Goal: Information Seeking & Learning: Learn about a topic

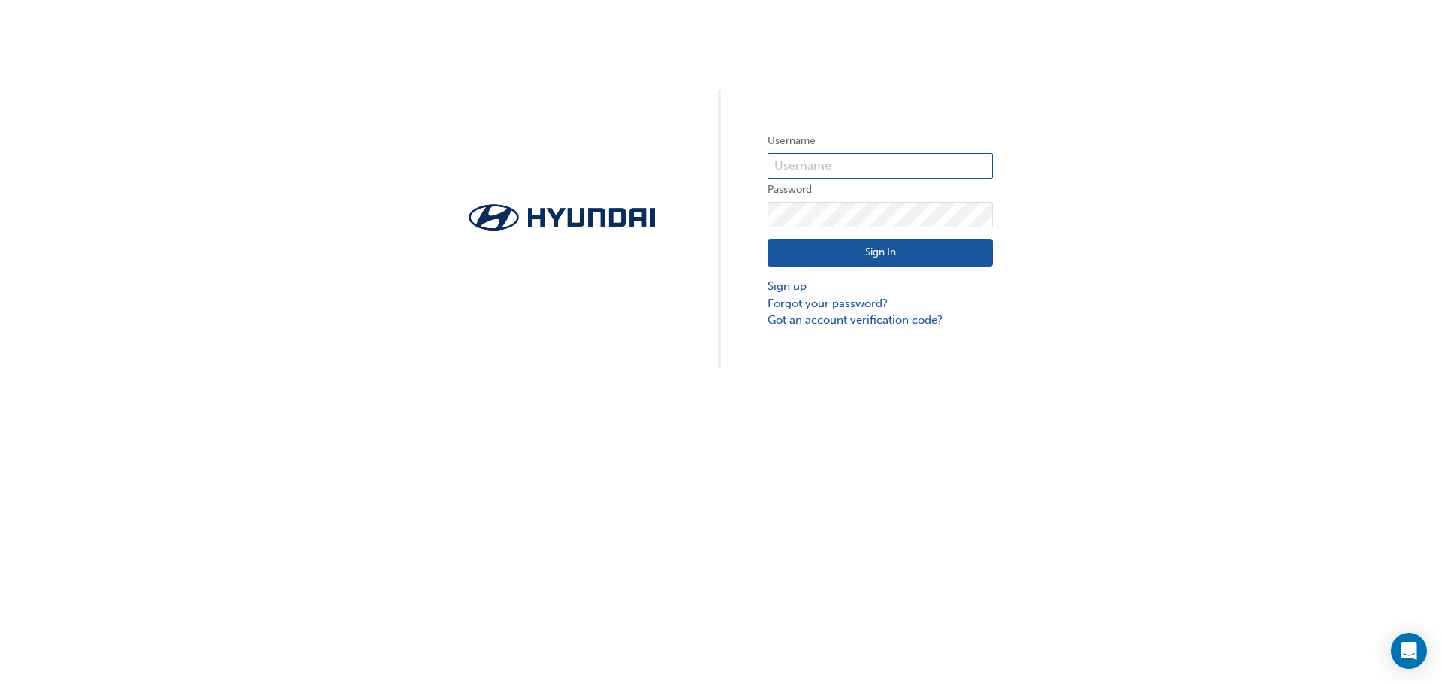
type input "37133"
click at [872, 251] on button "Sign In" at bounding box center [880, 253] width 225 height 29
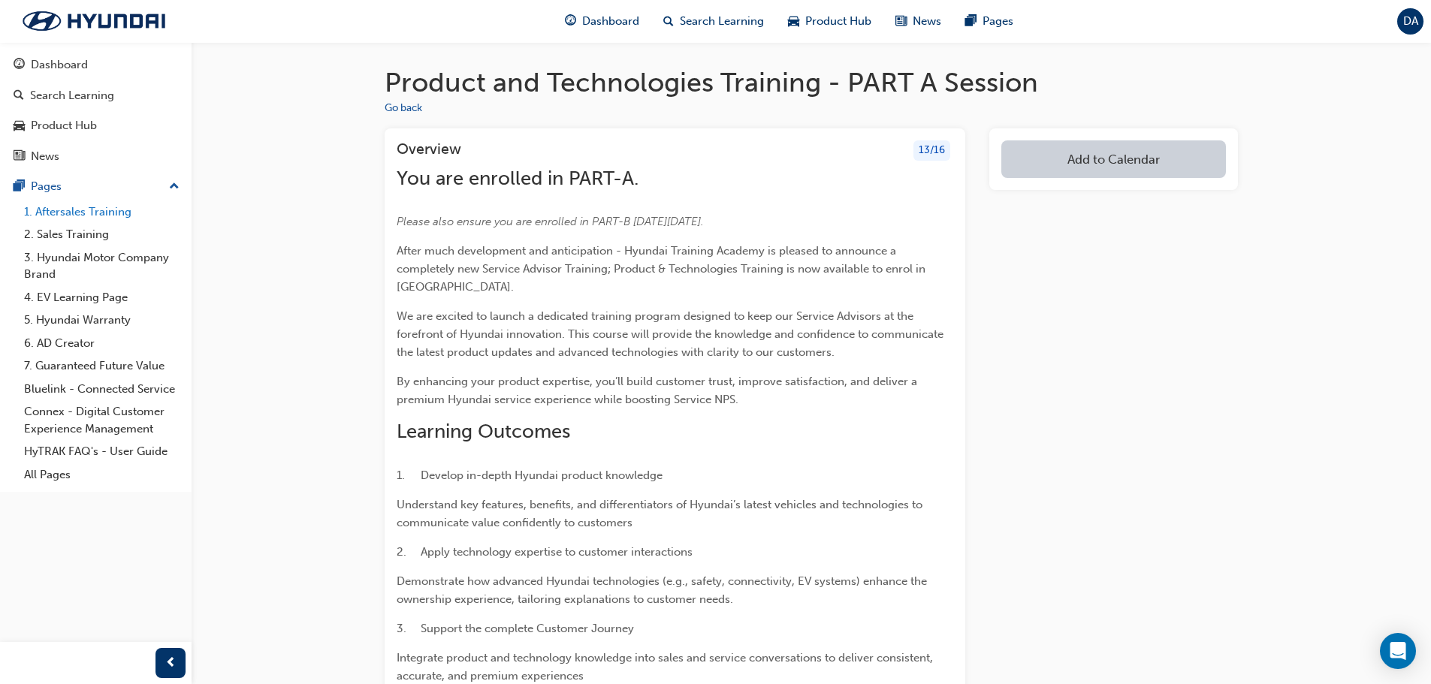
click at [85, 209] on link "1. Aftersales Training" at bounding box center [101, 212] width 167 height 23
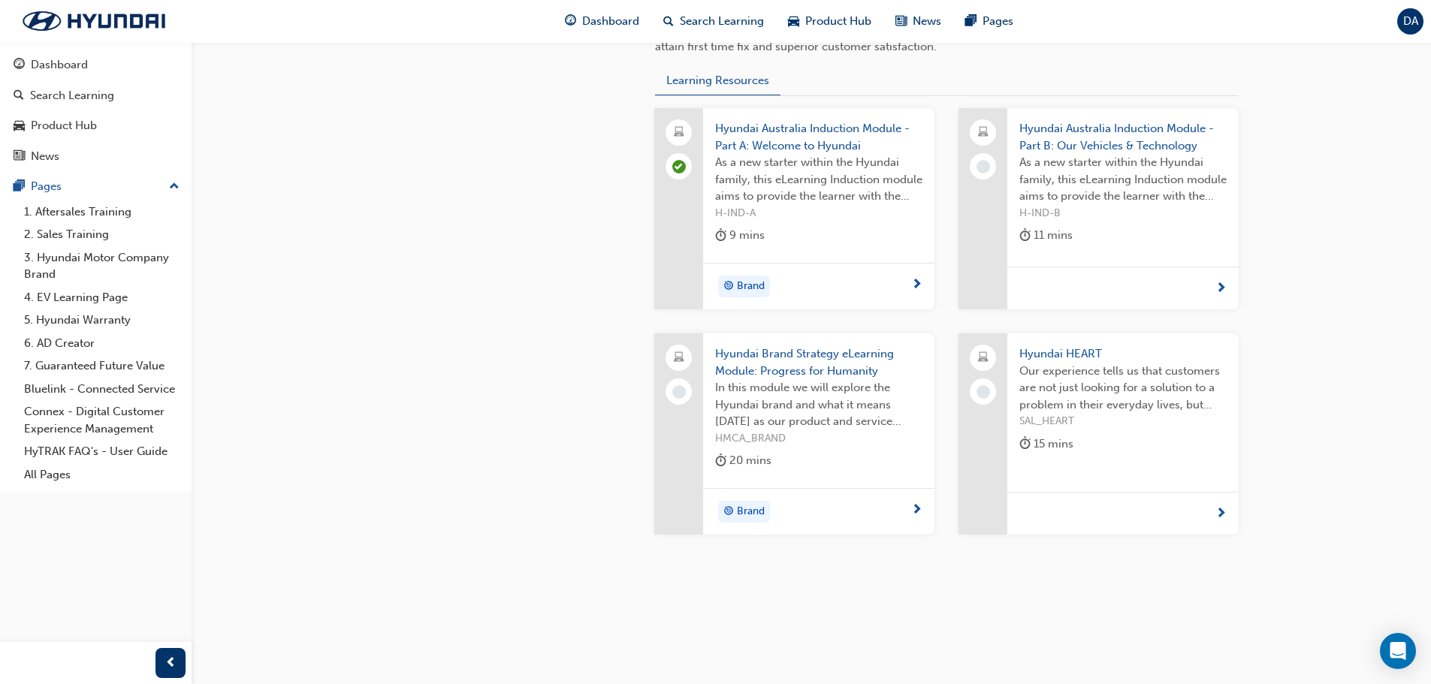
scroll to position [572, 0]
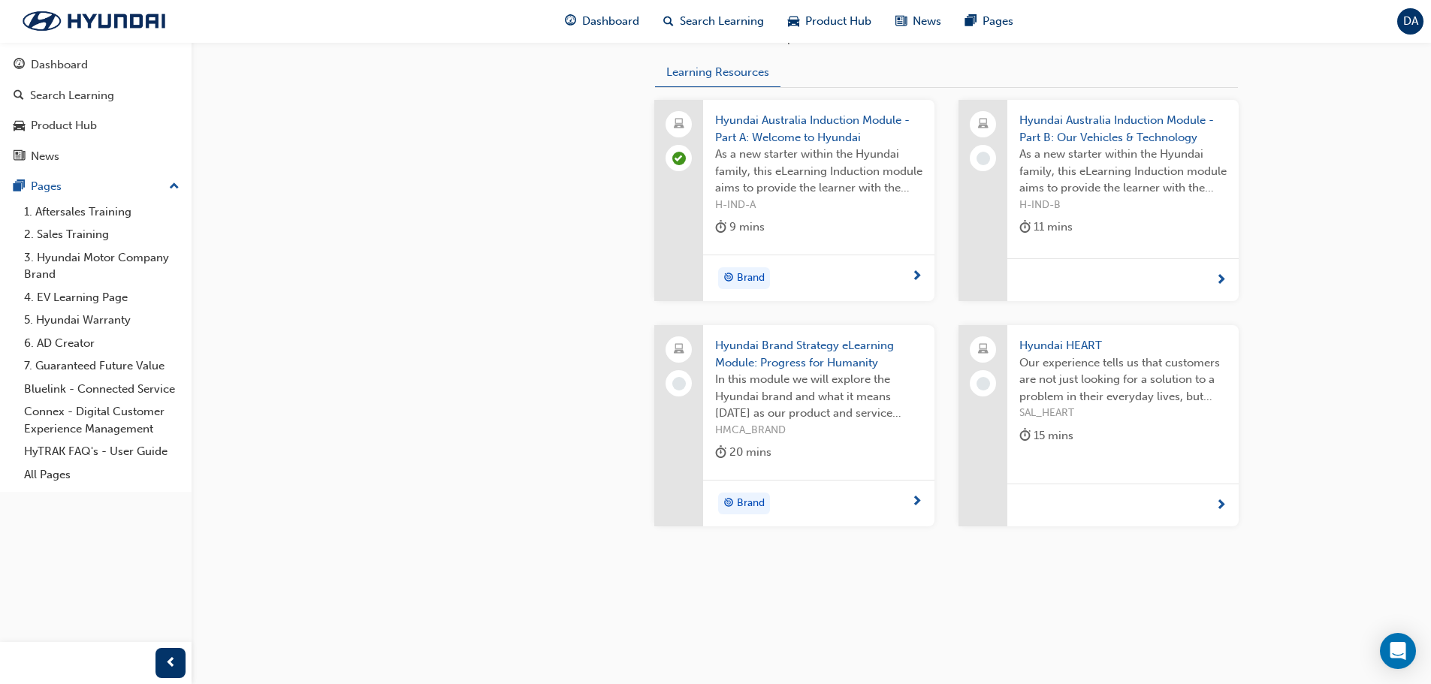
click at [1061, 119] on span "Hyundai Australia Induction Module - Part B: Our Vehicles & Technology" at bounding box center [1122, 129] width 207 height 34
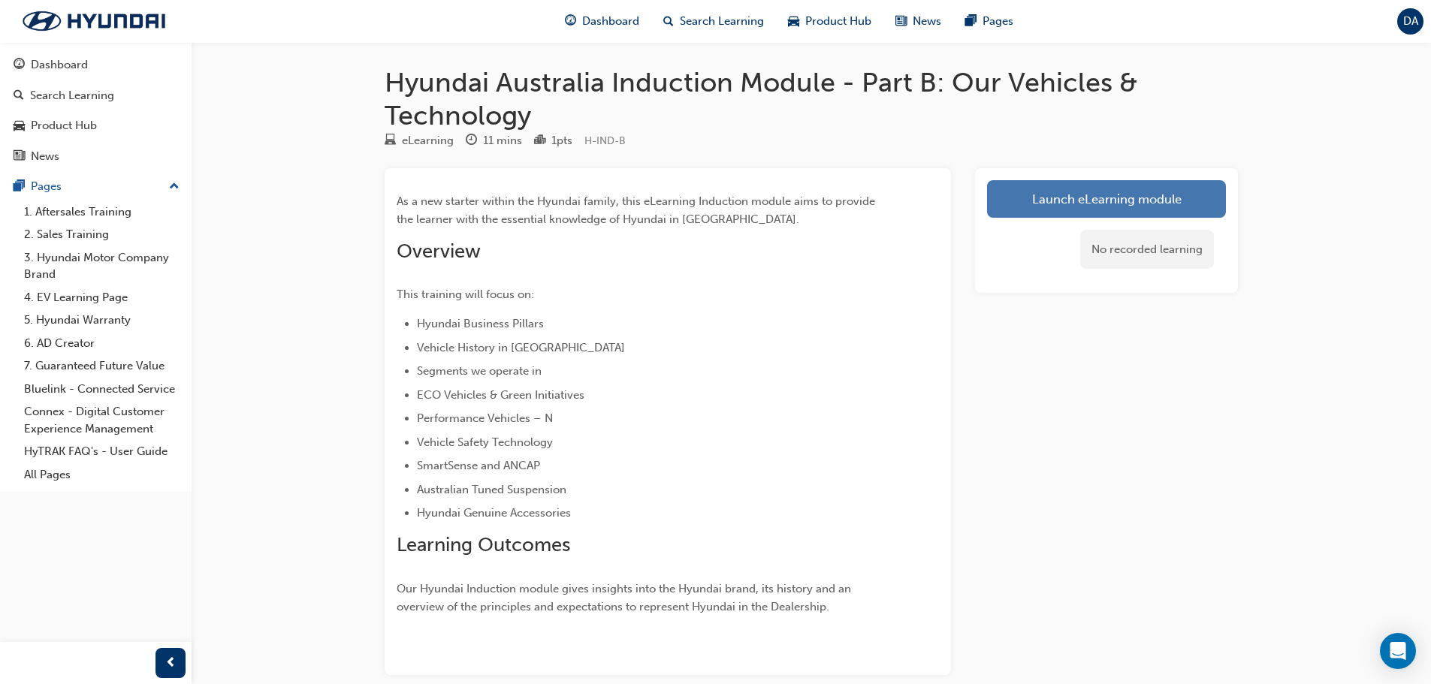
click at [1124, 193] on link "Launch eLearning module" at bounding box center [1106, 199] width 239 height 38
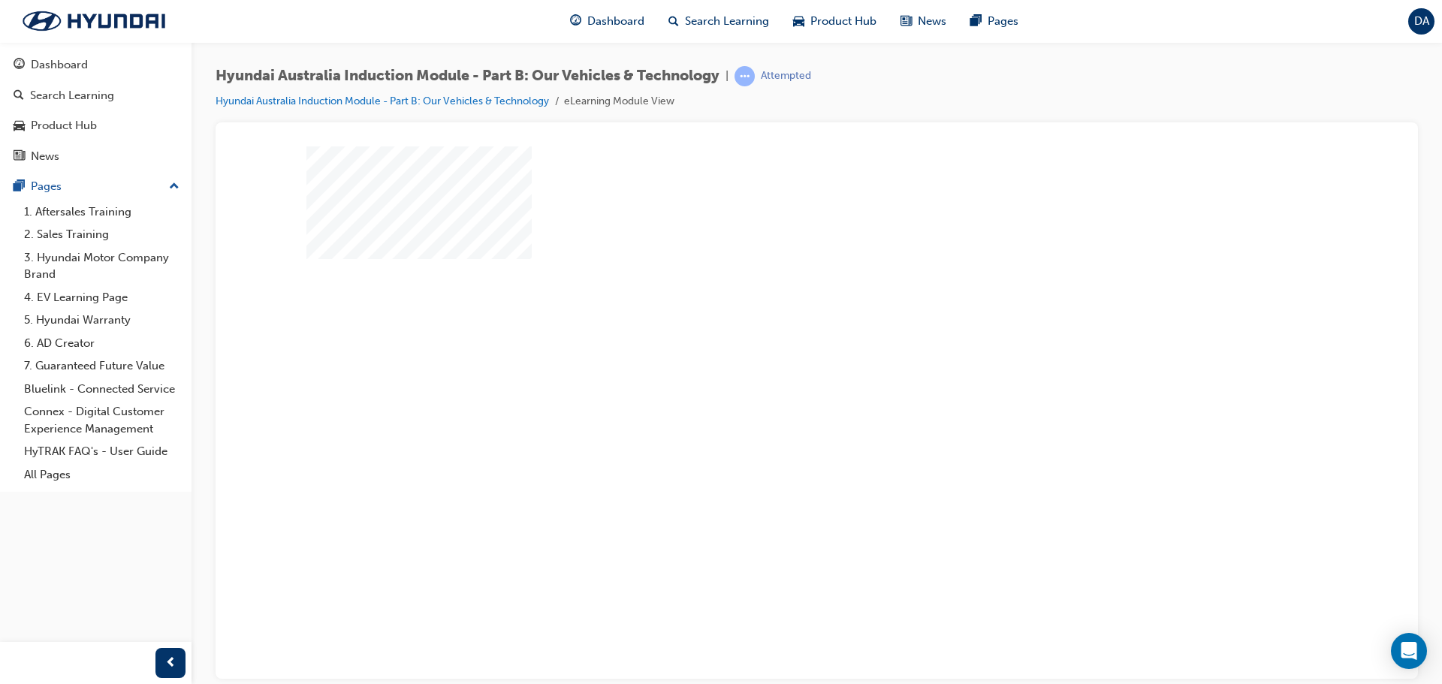
click at [774, 369] on div "play" at bounding box center [774, 369] width 0 height 0
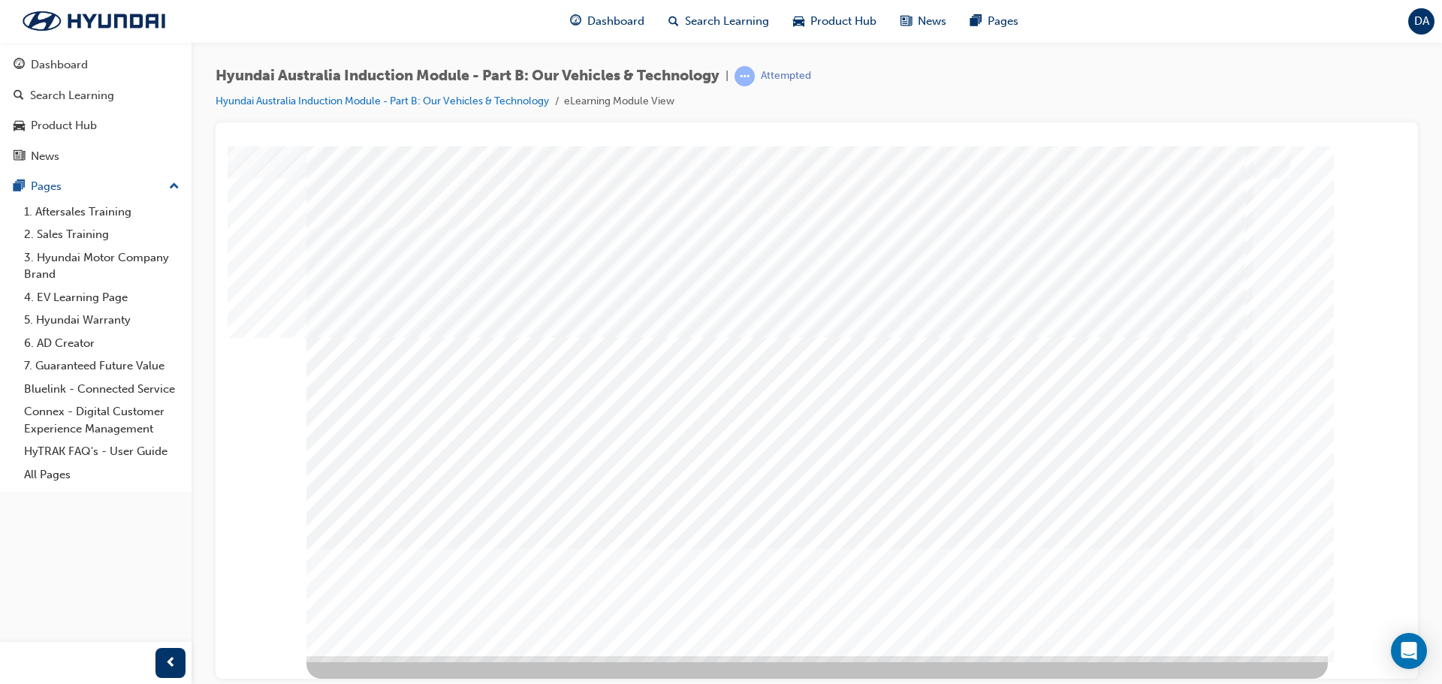
scroll to position [0, 0]
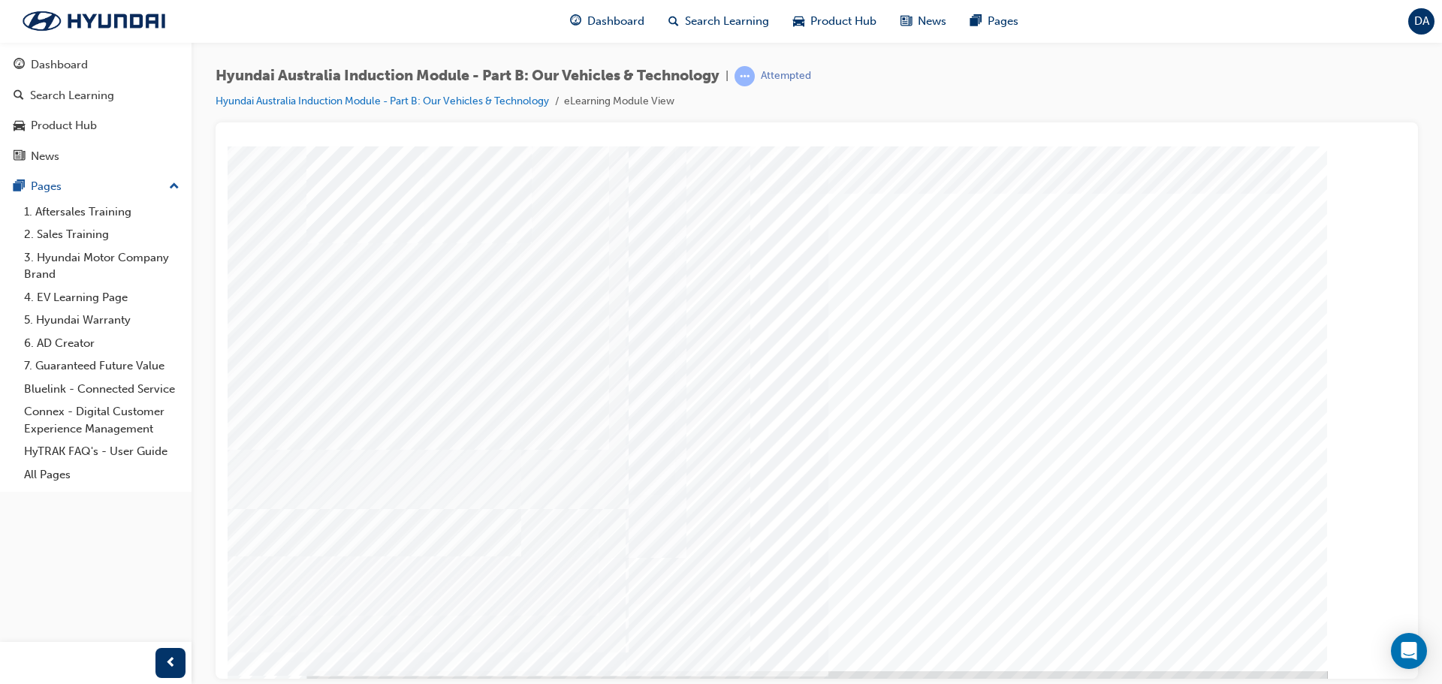
scroll to position [31, 0]
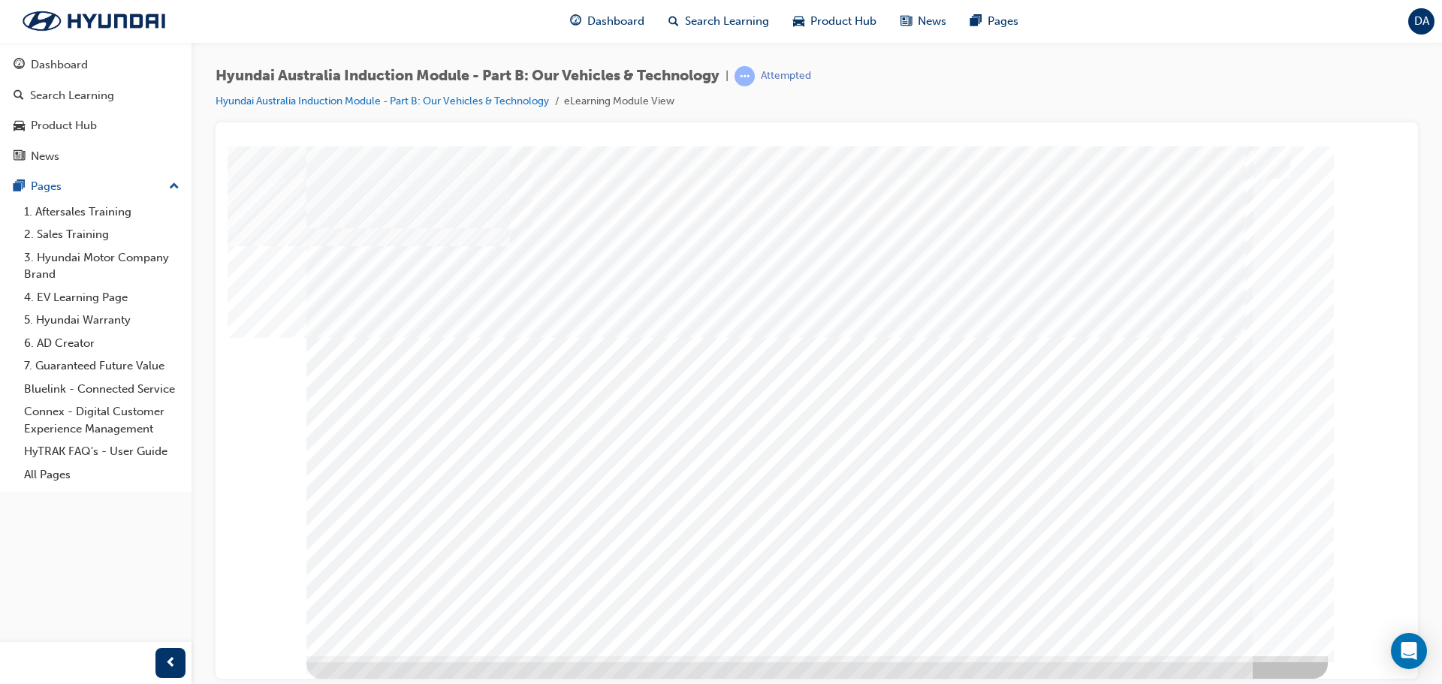
scroll to position [0, 0]
